Goal: Task Accomplishment & Management: Manage account settings

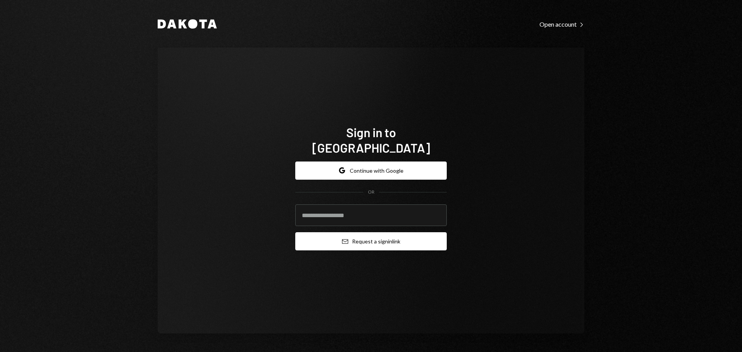
click at [368, 237] on button "Email Request a sign in link" at bounding box center [370, 241] width 151 height 18
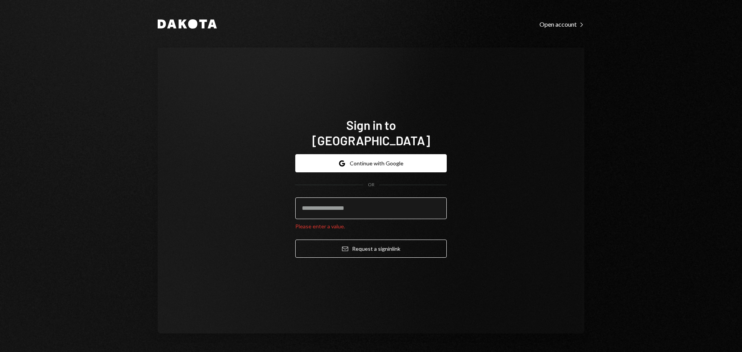
click at [356, 204] on input "email" at bounding box center [370, 208] width 151 height 22
click at [361, 155] on button "Google Continue with Google" at bounding box center [370, 163] width 151 height 18
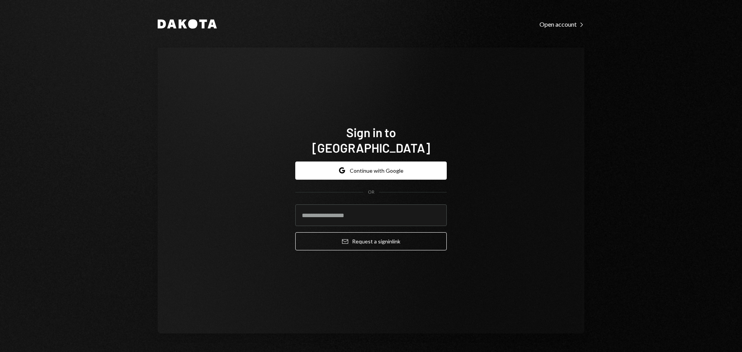
click at [469, 68] on div "Sign in to [GEOGRAPHIC_DATA] Google Continue with Google OR Email Request a sig…" at bounding box center [371, 191] width 427 height 286
click at [329, 213] on input "email" at bounding box center [370, 215] width 151 height 22
click at [391, 204] on input "email" at bounding box center [370, 215] width 151 height 22
paste input "**********"
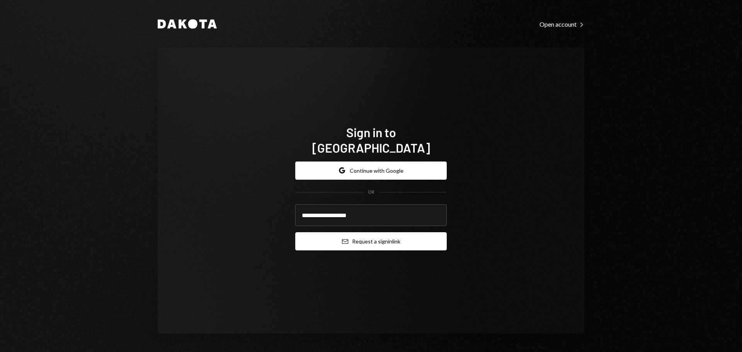
click at [381, 237] on button "Email Request a sign in link" at bounding box center [370, 241] width 151 height 18
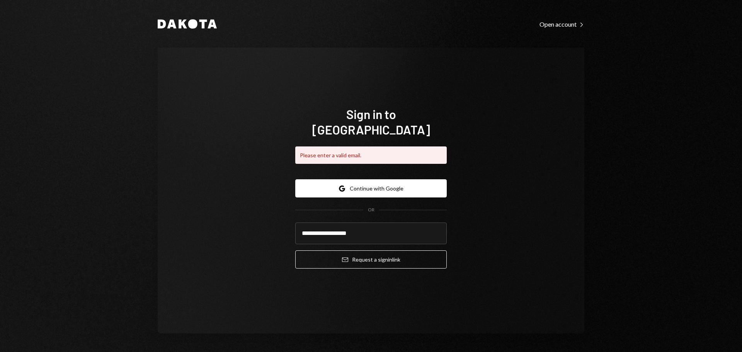
click at [153, 97] on div "**********" at bounding box center [371, 176] width 464 height 352
click at [367, 223] on input "**********" at bounding box center [370, 234] width 151 height 22
drag, startPoint x: 398, startPoint y: 226, endPoint x: 315, endPoint y: 228, distance: 82.3
click at [316, 228] on input "**********" at bounding box center [370, 234] width 151 height 22
type input "*"
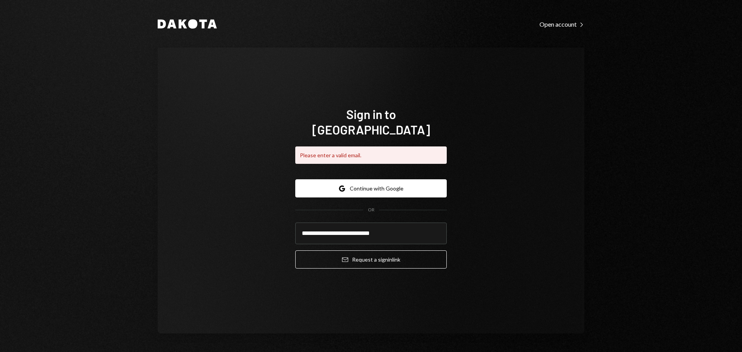
type input "**********"
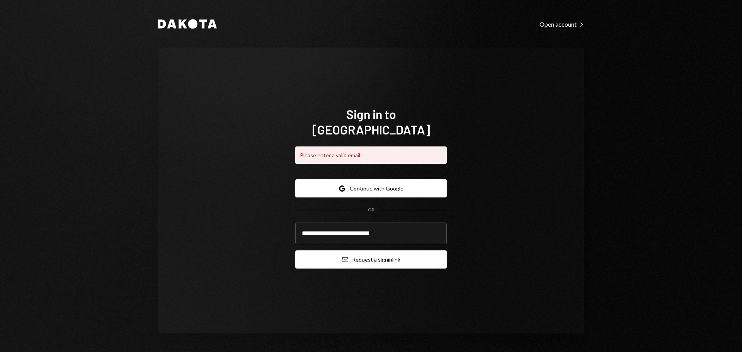
click at [359, 255] on button "Email Request a sign in link" at bounding box center [370, 259] width 151 height 18
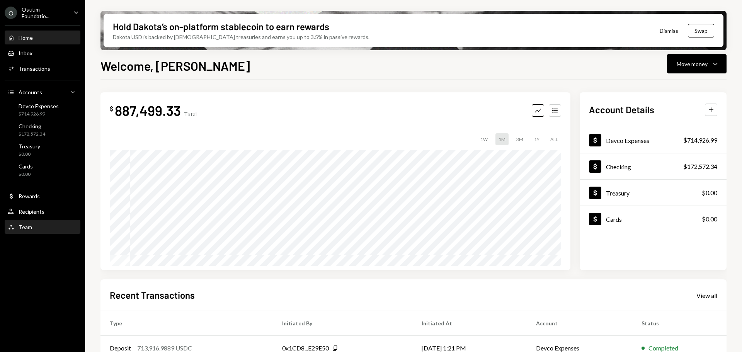
click at [49, 224] on div "Team Team" at bounding box center [43, 227] width 70 height 7
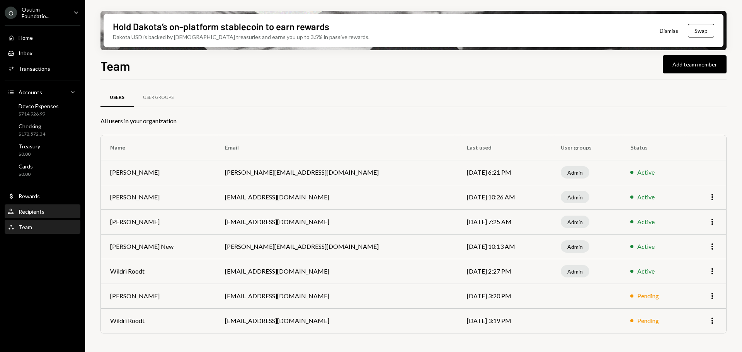
click at [48, 215] on div "User Recipients" at bounding box center [43, 211] width 70 height 13
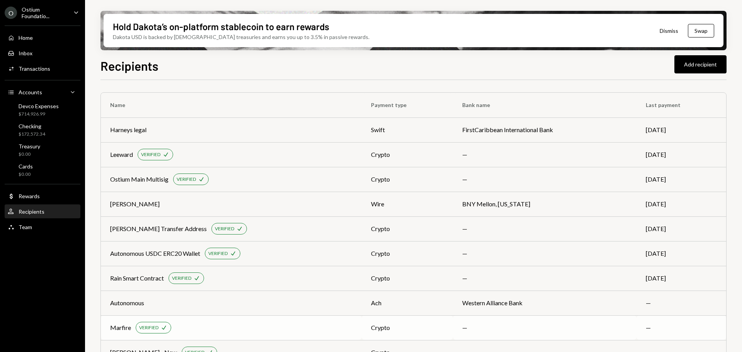
scroll to position [20, 0]
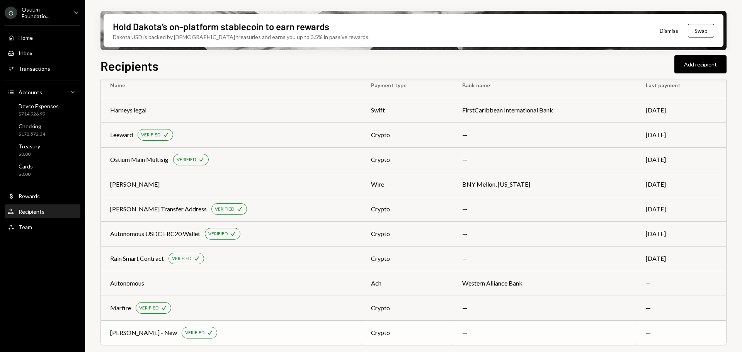
click at [153, 335] on div "Laura Edelman - New" at bounding box center [143, 332] width 67 height 9
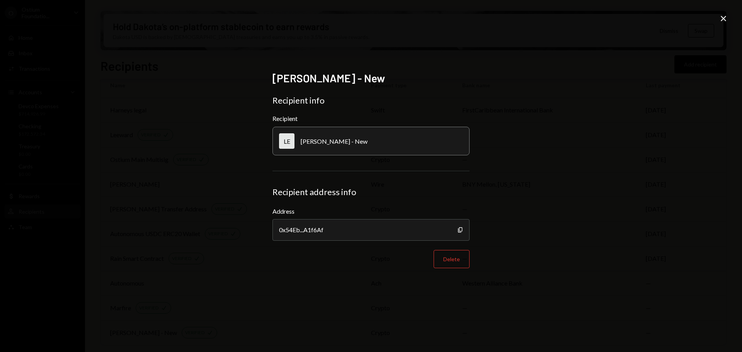
click at [717, 20] on div "Laura Edelman - New Recipient info Recipient LE Laura Edelman - New Recipient a…" at bounding box center [371, 176] width 742 height 352
click at [712, 23] on div "Laura Edelman - New Recipient info Recipient LE Laura Edelman - New Recipient a…" at bounding box center [371, 176] width 742 height 352
click at [723, 20] on icon "Close" at bounding box center [723, 18] width 9 height 9
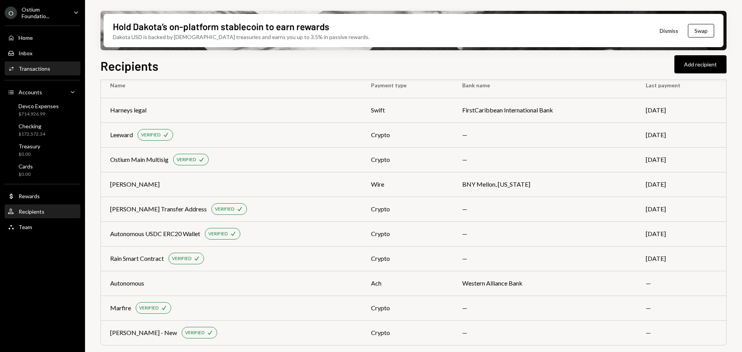
click at [37, 66] on div "Transactions" at bounding box center [35, 68] width 32 height 7
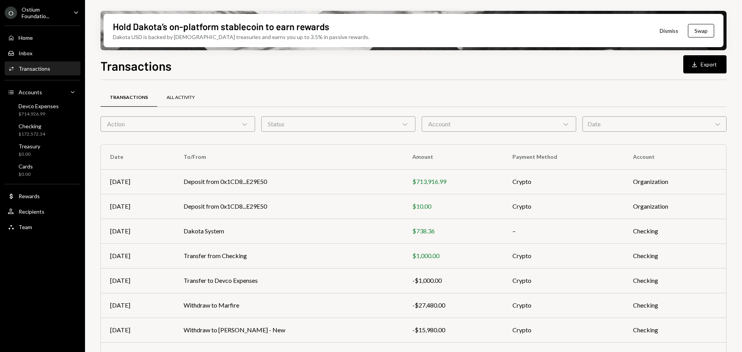
click at [176, 92] on div "All Activity" at bounding box center [180, 98] width 47 height 19
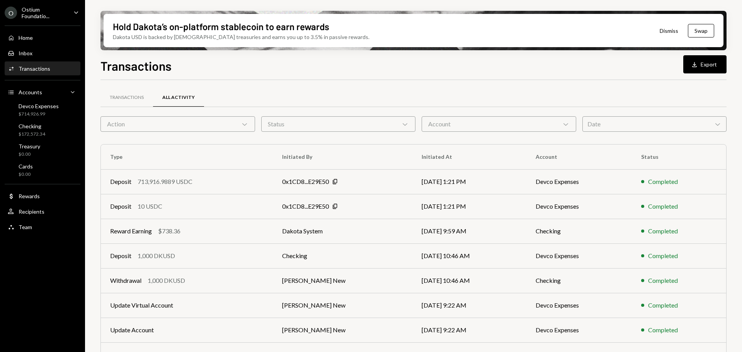
click at [688, 122] on div "Date Chevron Down" at bounding box center [654, 123] width 144 height 15
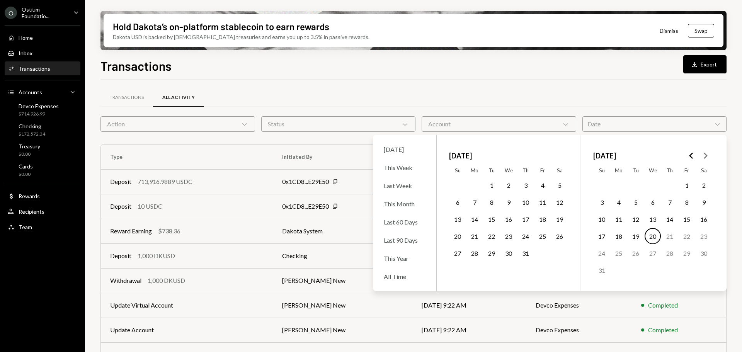
click at [669, 104] on div "Transactions All Activity" at bounding box center [413, 98] width 626 height 20
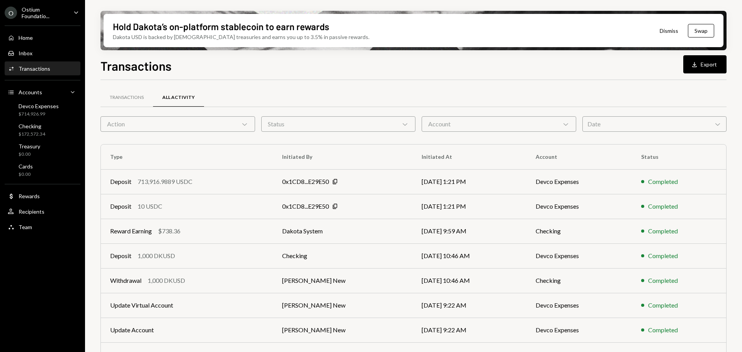
click at [676, 129] on div "Date Chevron Down" at bounding box center [654, 123] width 144 height 15
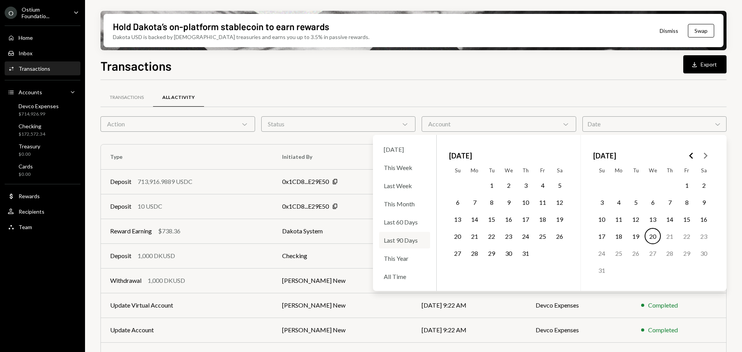
click at [413, 240] on div "Last 90 Days" at bounding box center [404, 240] width 51 height 17
